Goal: Book appointment/travel/reservation

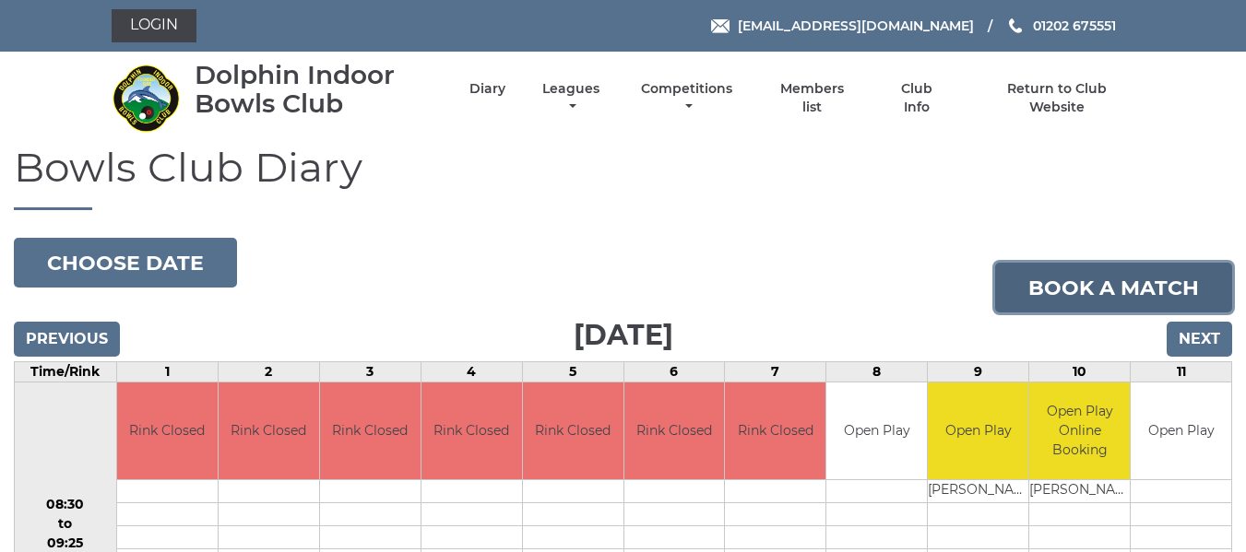
click at [1034, 306] on link "Book a match" at bounding box center [1113, 288] width 237 height 50
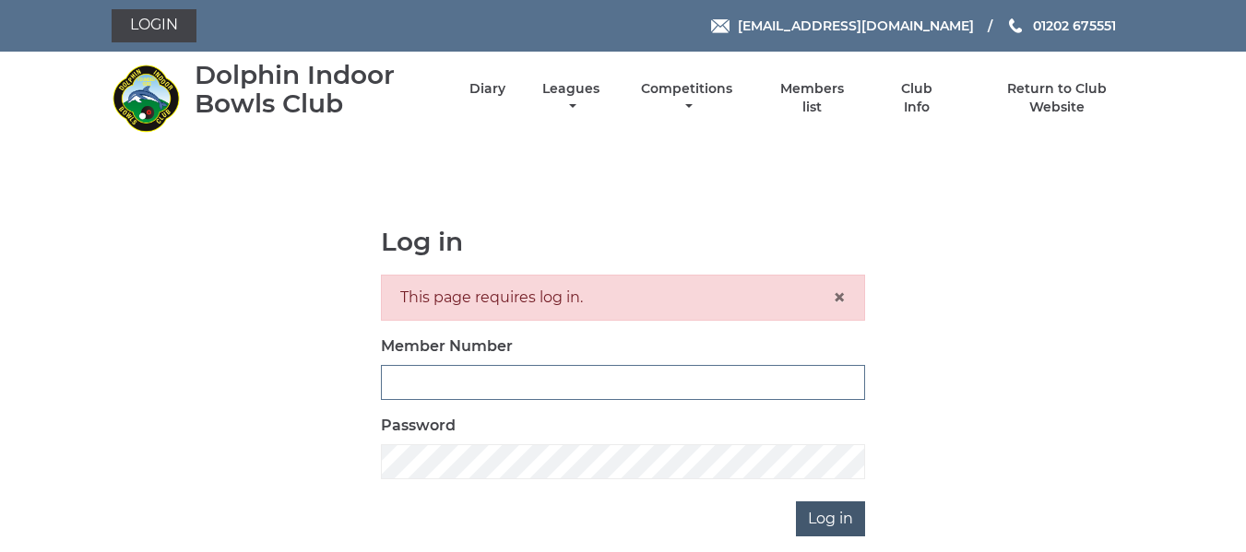
type input "2644"
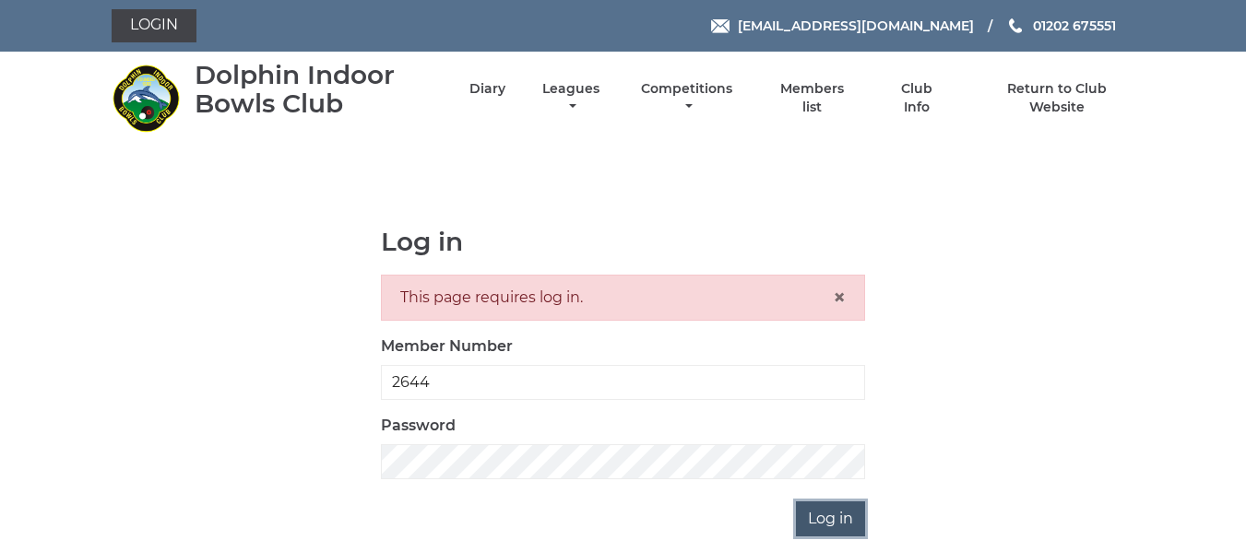
click at [849, 518] on input "Log in" at bounding box center [830, 519] width 69 height 35
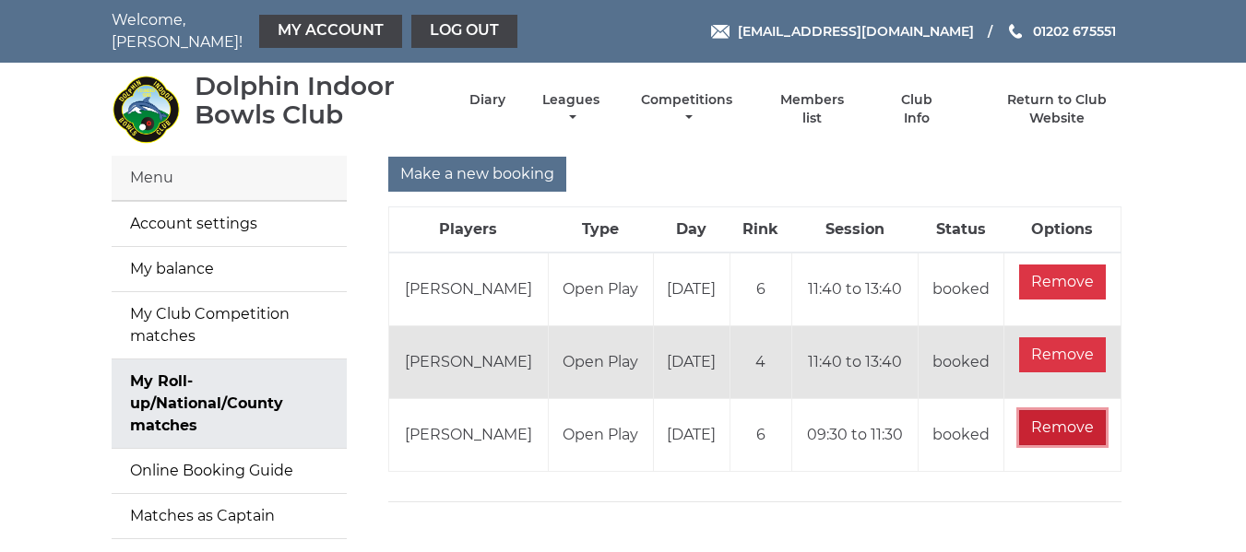
click at [1060, 420] on input "Remove" at bounding box center [1062, 427] width 87 height 35
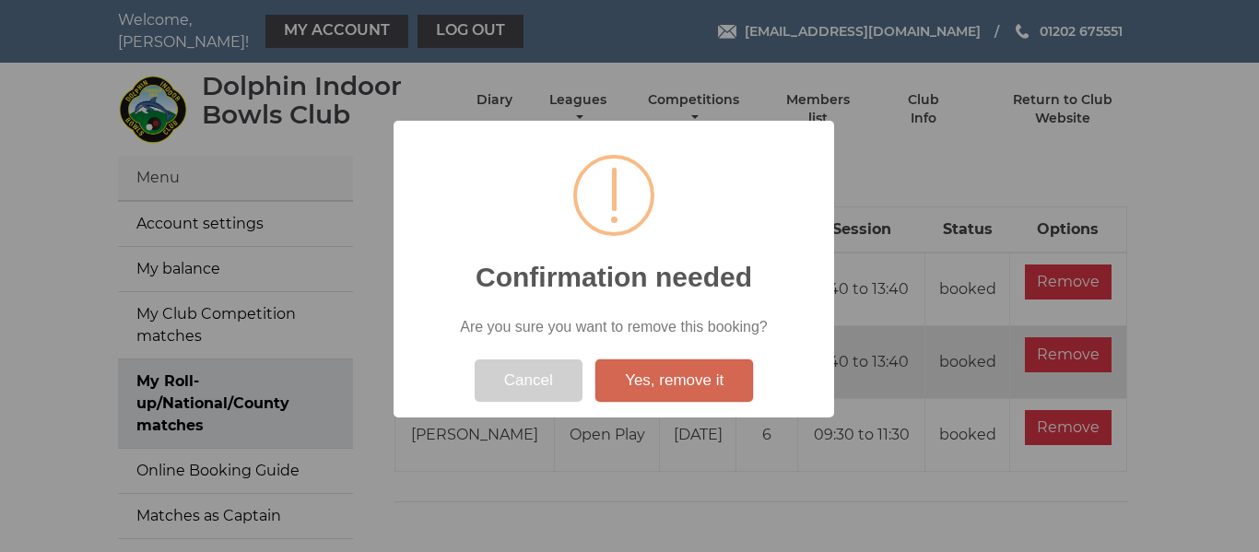
click at [650, 376] on button "Yes, remove it" at bounding box center [675, 381] width 158 height 42
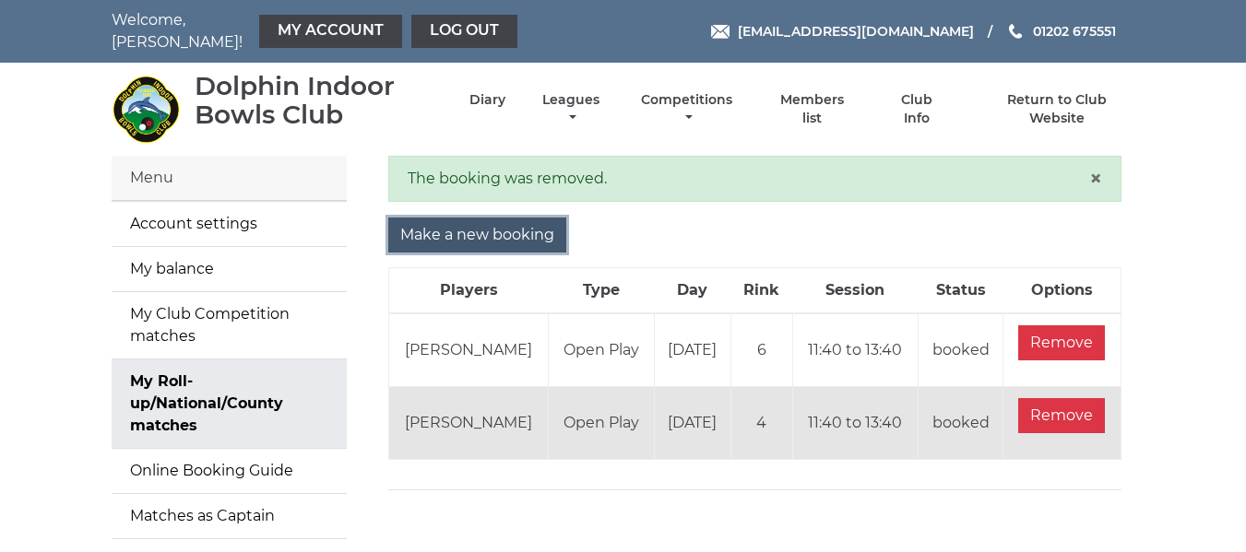
click at [481, 219] on input "Make a new booking" at bounding box center [477, 235] width 178 height 35
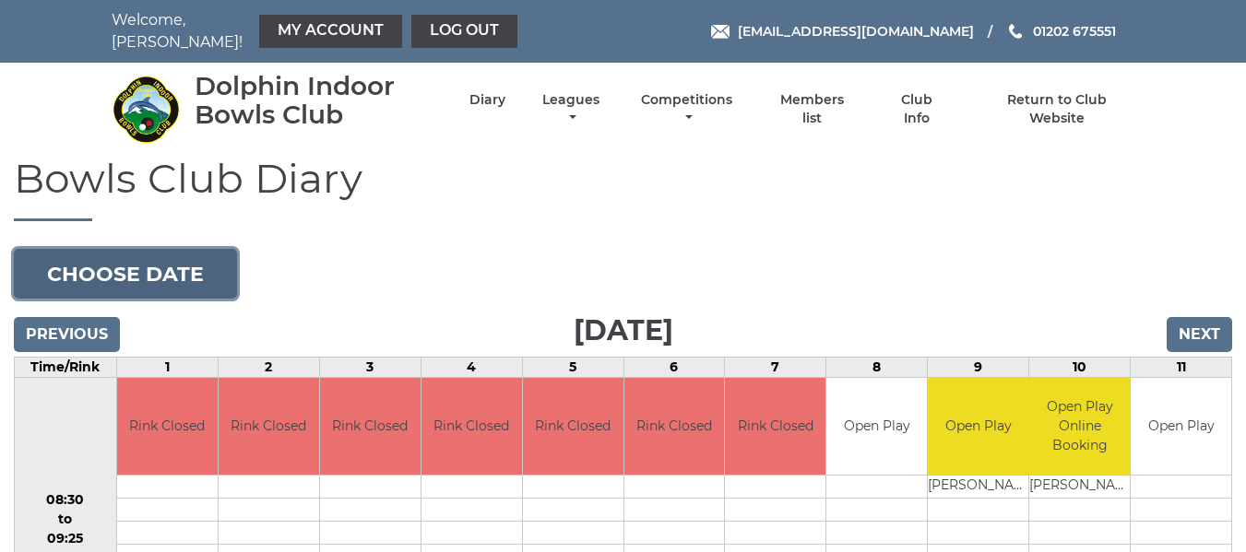
click at [97, 267] on button "Choose date" at bounding box center [125, 274] width 223 height 50
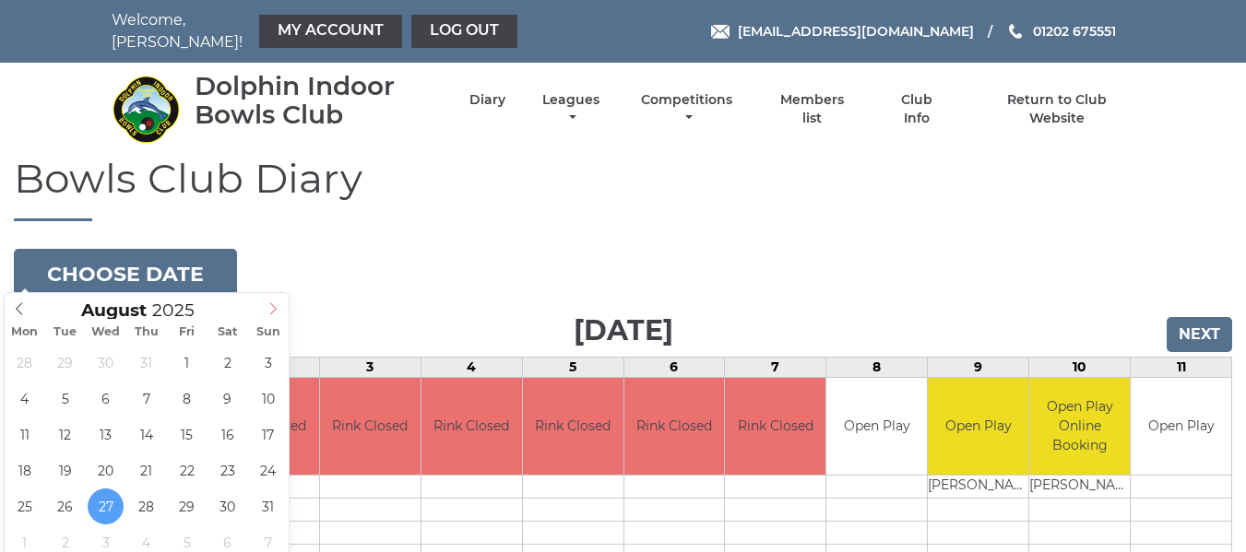
click at [272, 308] on icon at bounding box center [272, 308] width 13 height 13
type input "2025-09-08"
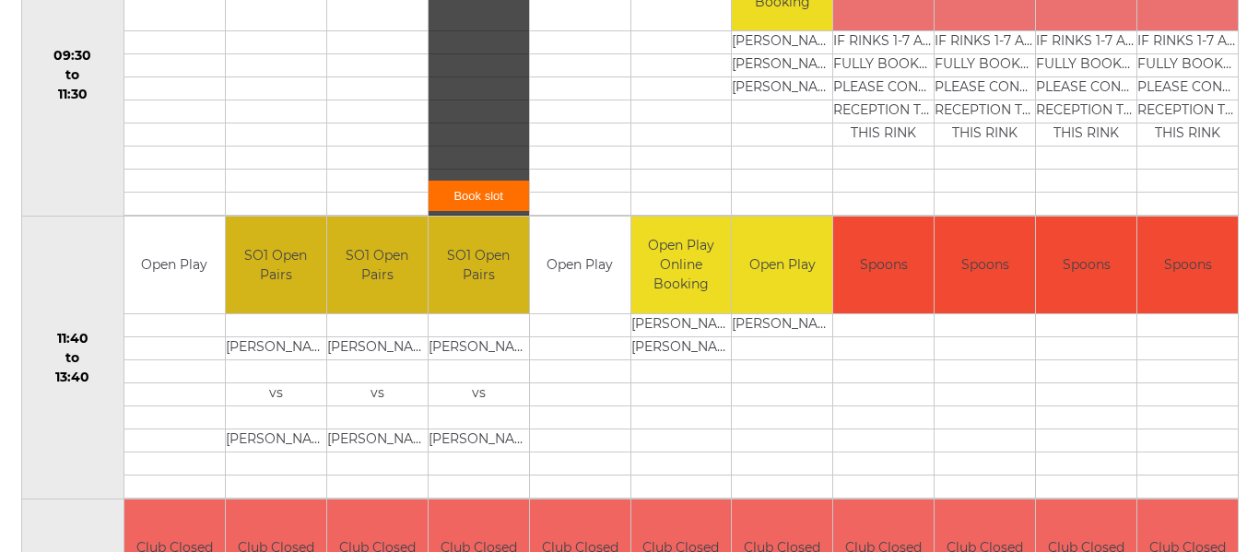
scroll to position [738, 0]
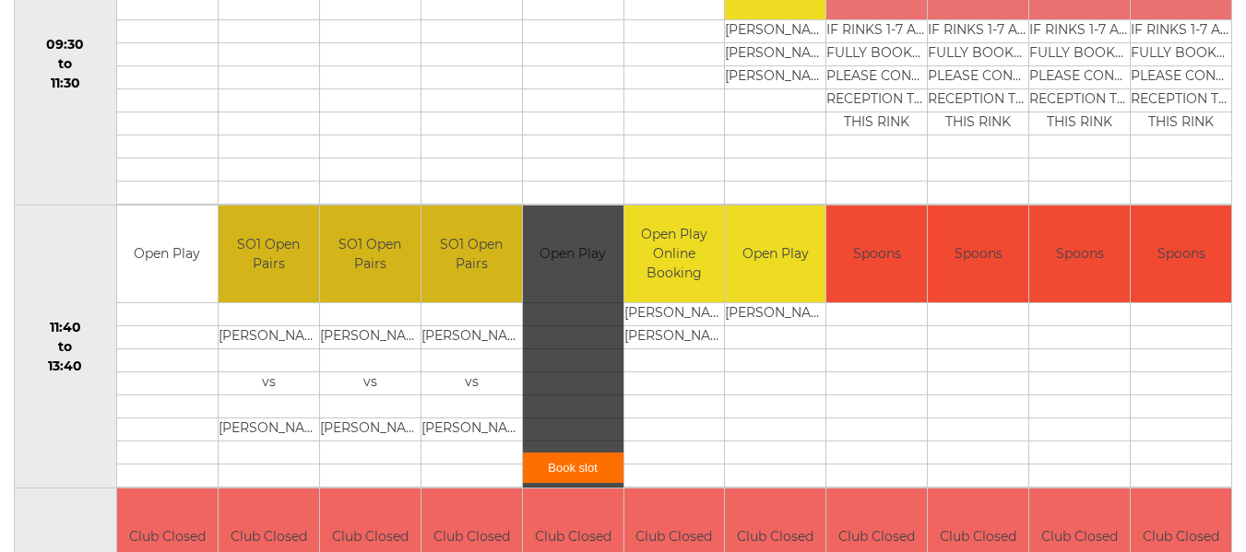
click at [564, 460] on link "Book slot" at bounding box center [573, 468] width 100 height 30
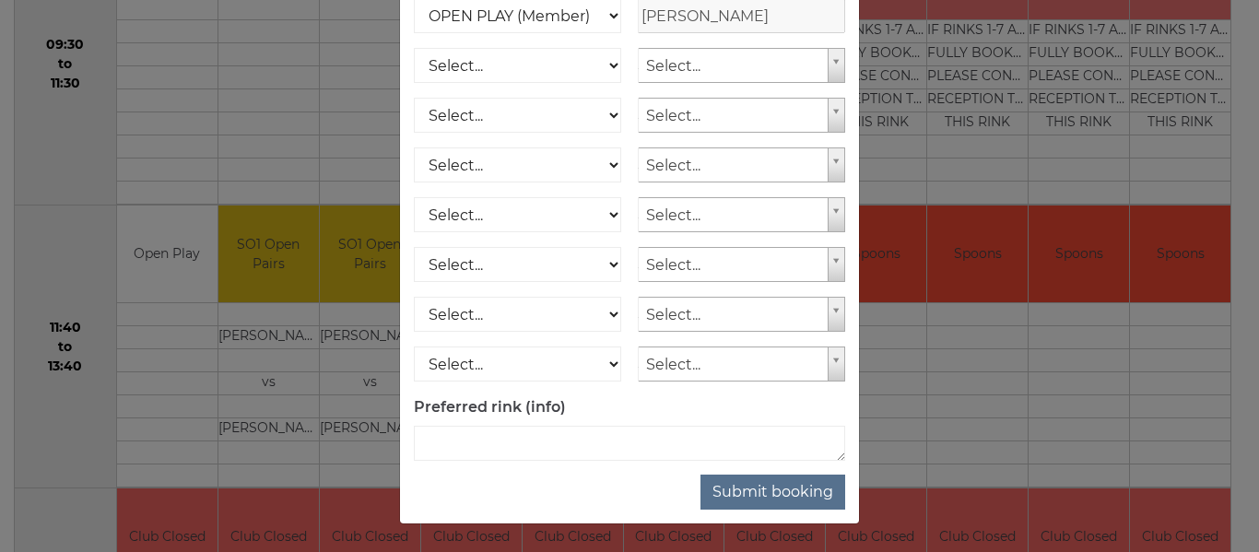
scroll to position [303, 0]
click at [787, 485] on button "Submit booking" at bounding box center [773, 492] width 145 height 35
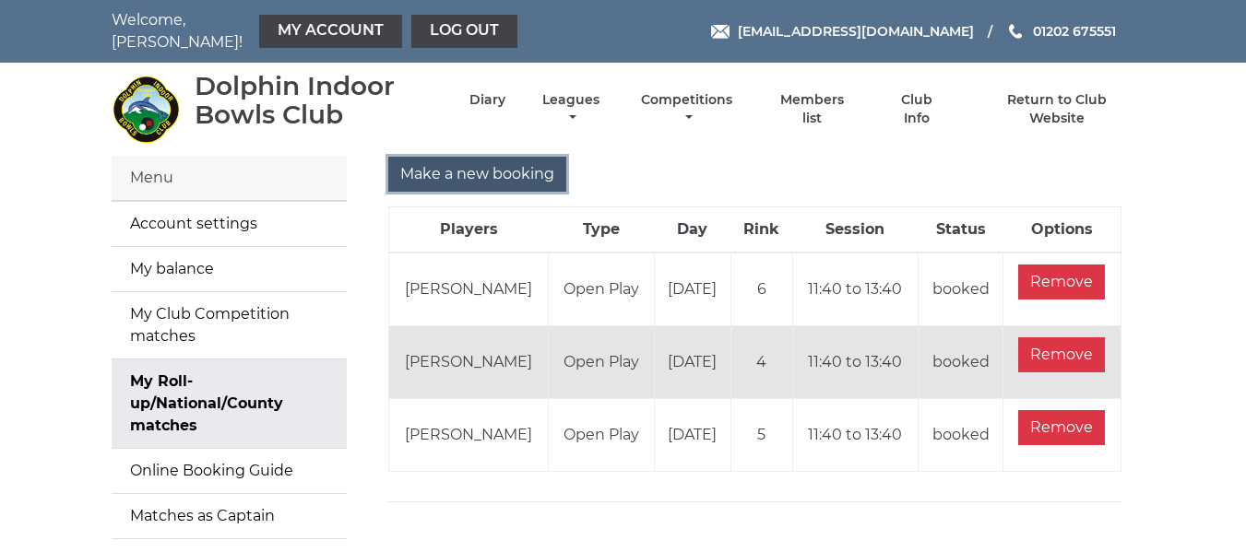
click at [488, 157] on input "Make a new booking" at bounding box center [477, 174] width 178 height 35
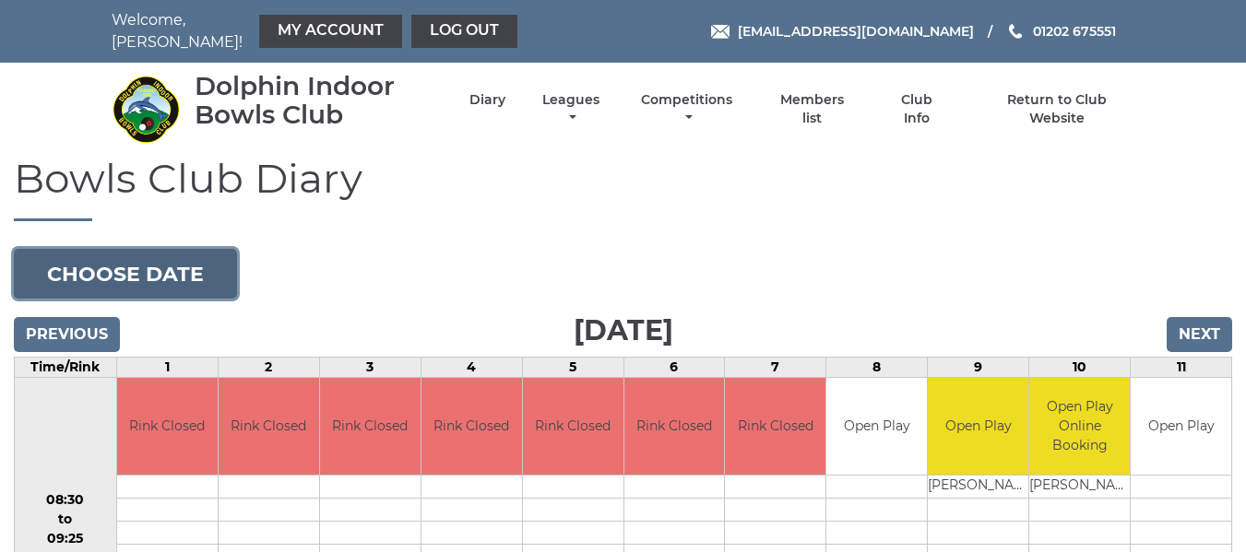
click at [131, 270] on button "Choose date" at bounding box center [125, 274] width 223 height 50
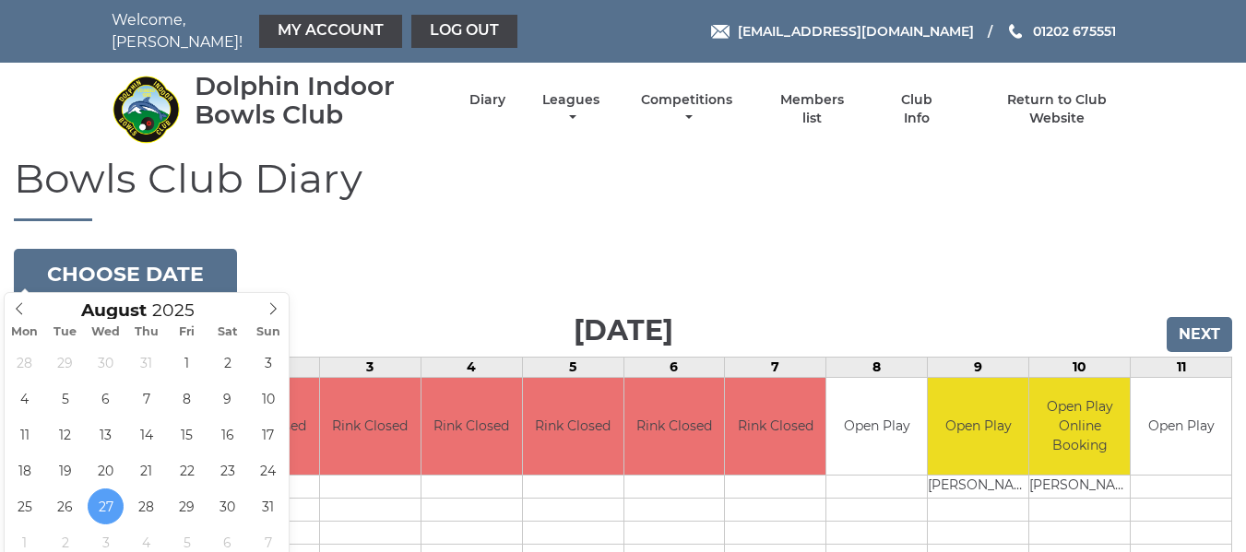
click at [251, 301] on span "August 2025" at bounding box center [146, 306] width 213 height 26
click at [262, 307] on span at bounding box center [273, 306] width 30 height 26
type input "[DATE]"
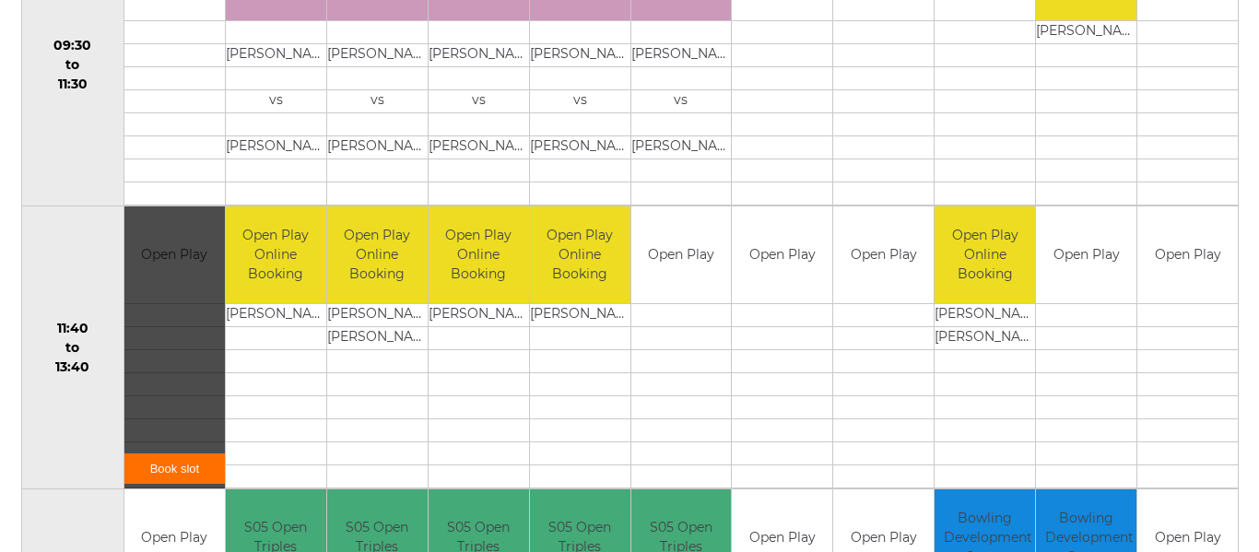
scroll to position [738, 0]
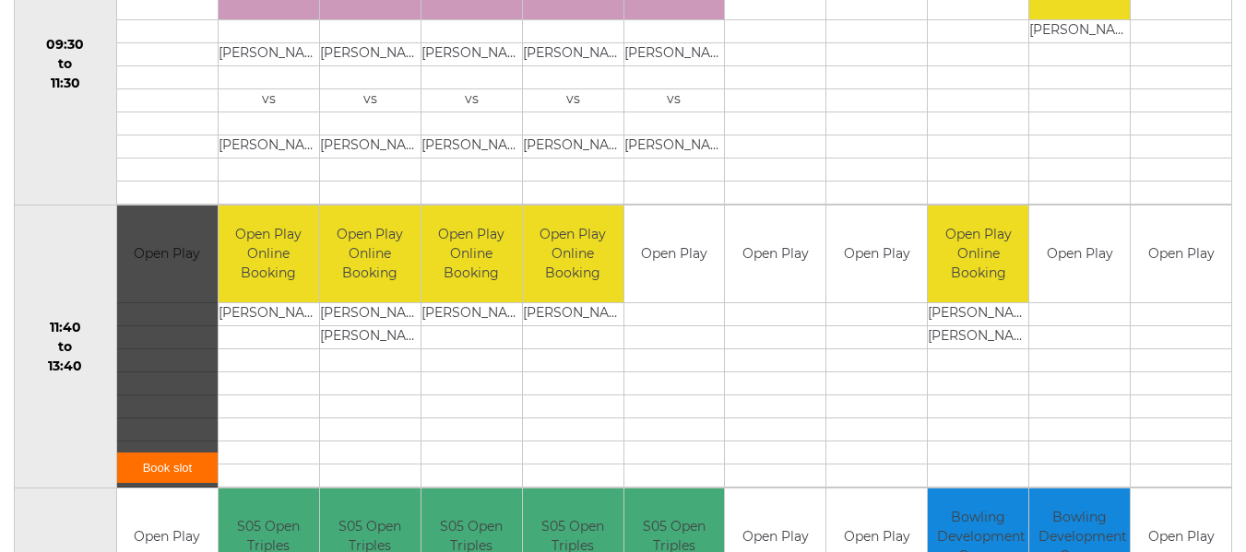
click at [162, 455] on link "Book slot" at bounding box center [167, 468] width 100 height 30
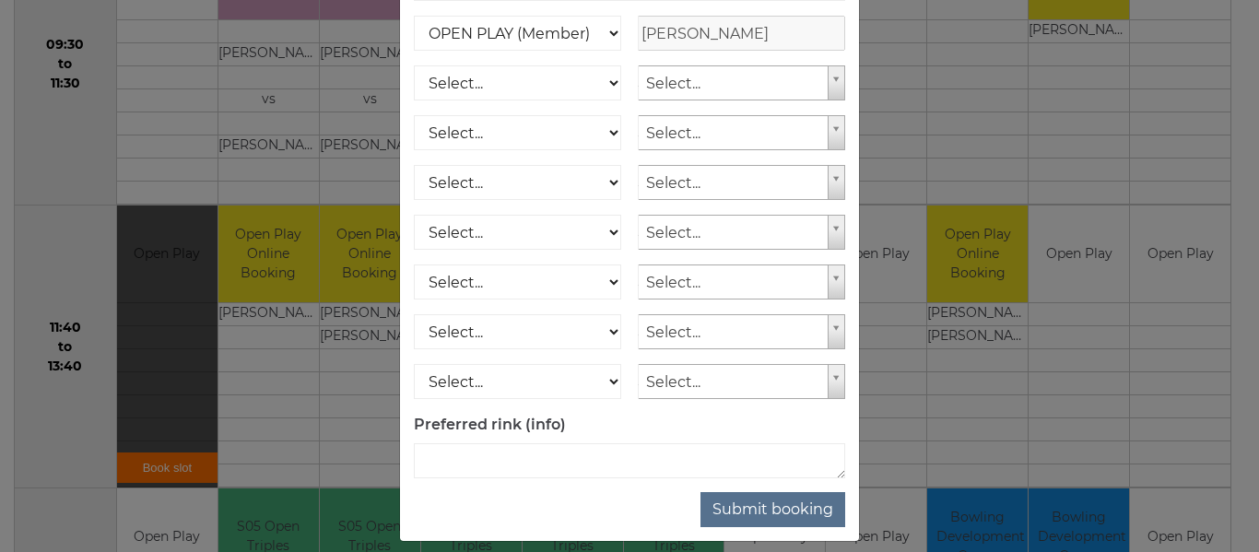
scroll to position [277, 0]
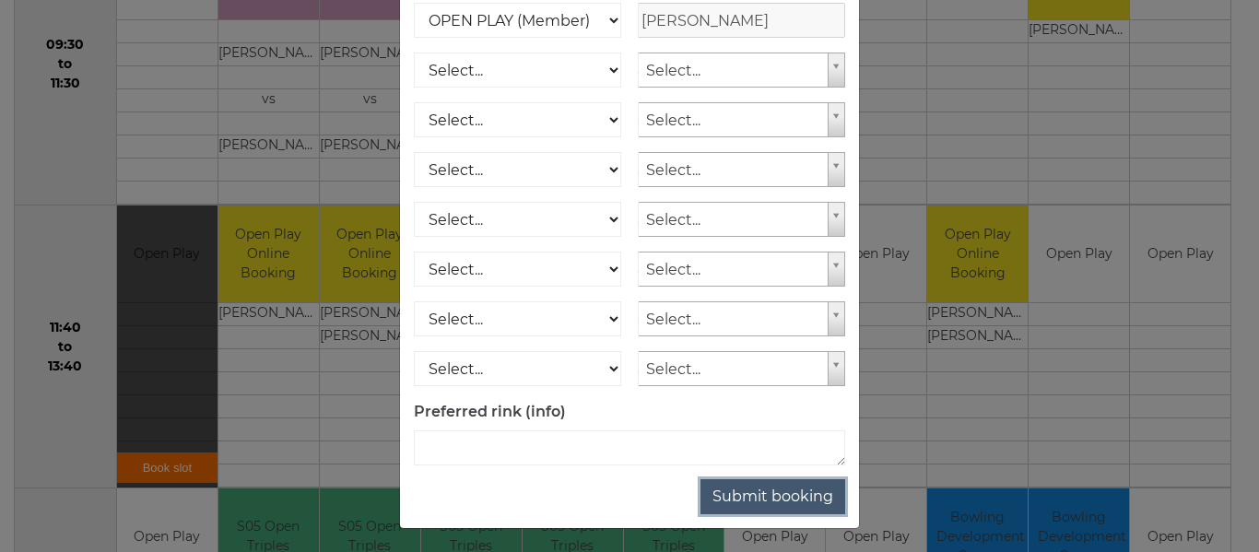
click at [756, 514] on button "Submit booking" at bounding box center [773, 496] width 145 height 35
